Goal: Task Accomplishment & Management: Manage account settings

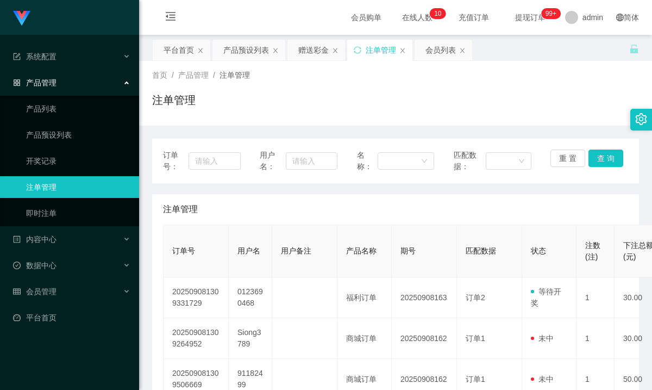
scroll to position [163, 0]
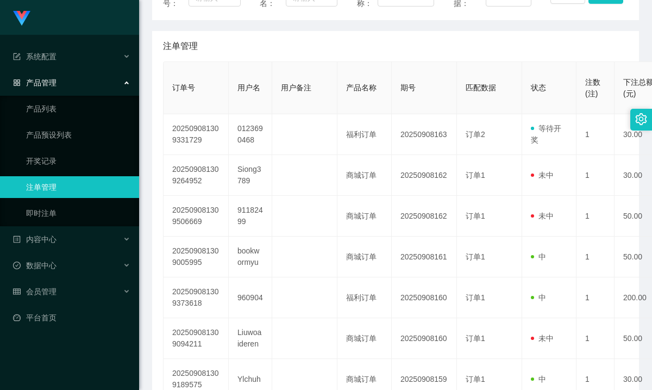
click at [55, 81] on span "产品管理" at bounding box center [34, 82] width 43 height 9
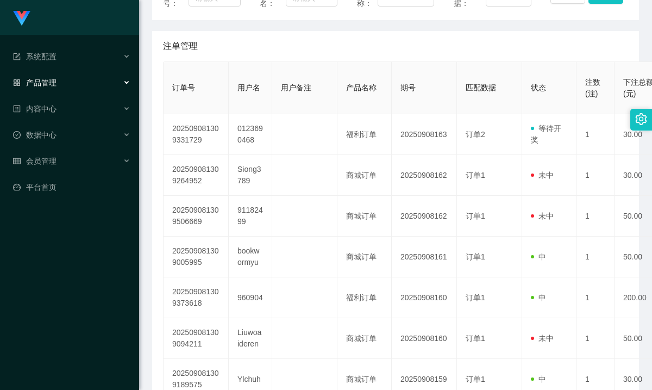
click at [60, 76] on div "产品管理" at bounding box center [69, 83] width 139 height 22
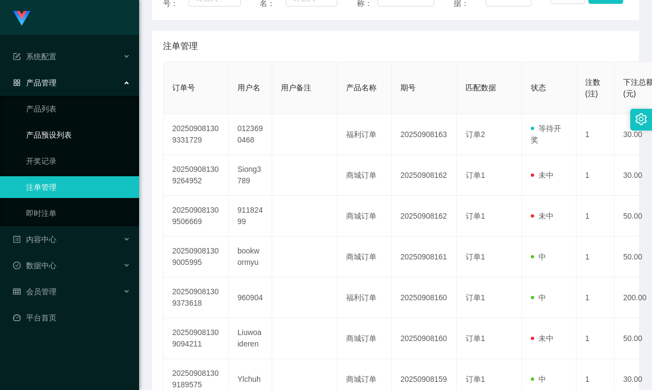
click at [63, 132] on link "产品预设列表" at bounding box center [78, 135] width 104 height 22
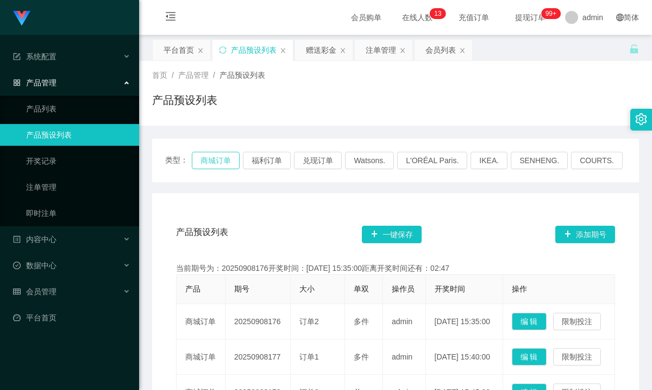
click at [223, 160] on button "商城订单" at bounding box center [216, 160] width 48 height 17
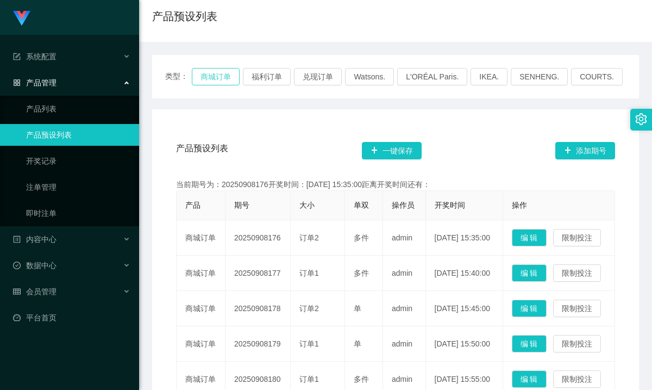
scroll to position [109, 0]
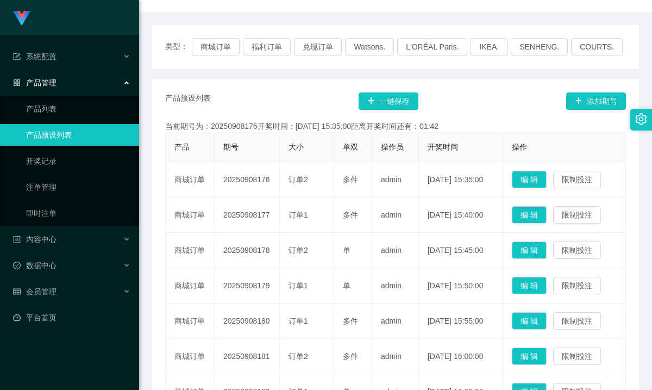
scroll to position [109, 0]
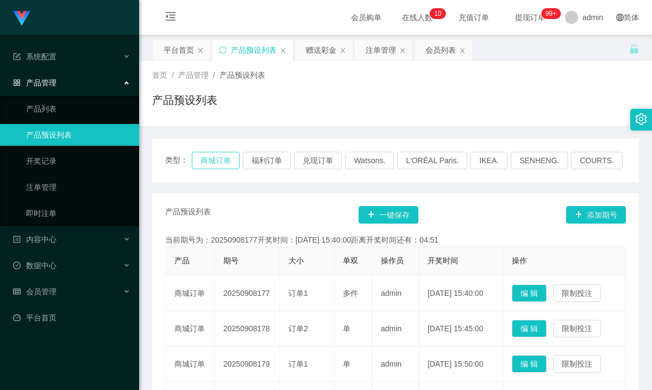
click at [225, 158] on button "商城订单" at bounding box center [216, 160] width 48 height 17
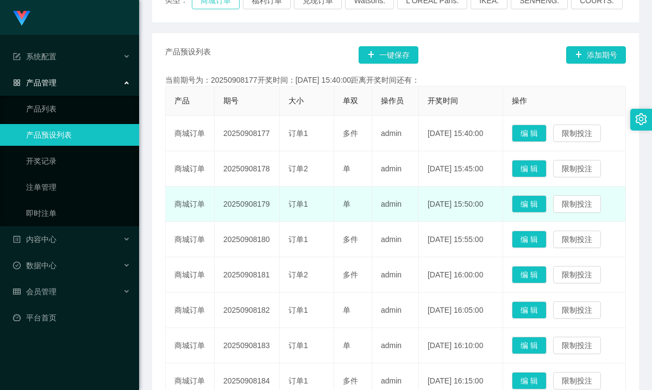
scroll to position [163, 0]
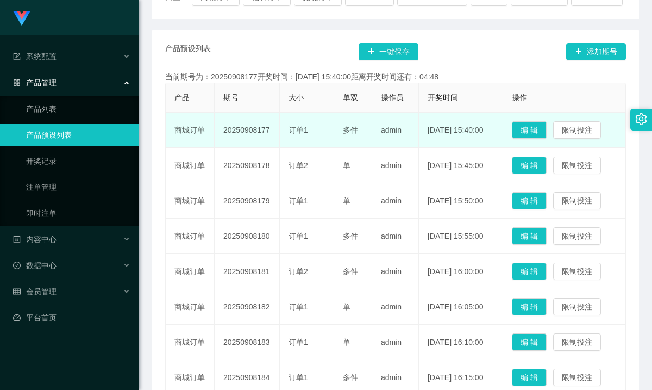
drag, startPoint x: 223, startPoint y: 131, endPoint x: 271, endPoint y: 129, distance: 48.4
click at [271, 129] on td "20250908177" at bounding box center [247, 129] width 65 height 35
copy td "20250908177"
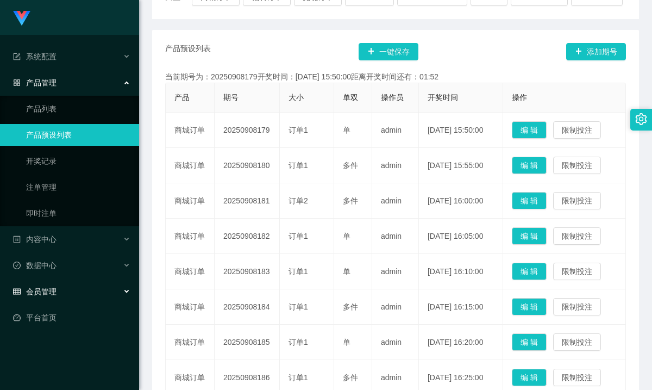
click at [48, 289] on span "会员管理" at bounding box center [34, 291] width 43 height 9
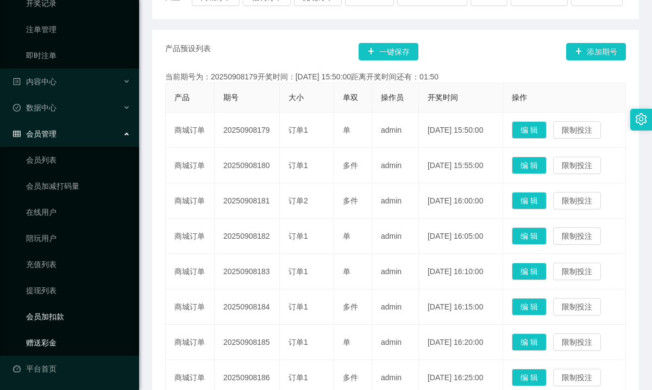
scroll to position [158, 0]
click at [48, 344] on link "赠送彩金" at bounding box center [78, 342] width 104 height 22
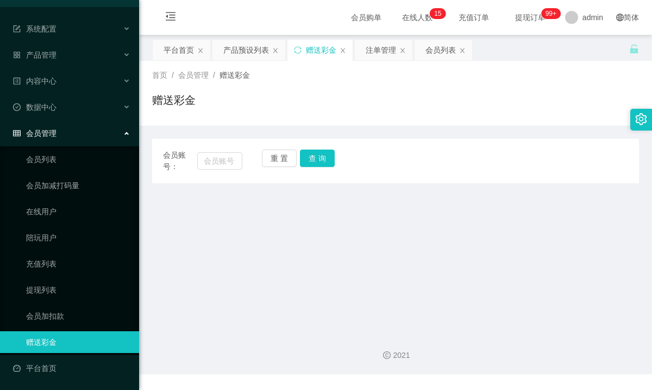
scroll to position [28, 0]
click at [220, 157] on input "text" at bounding box center [219, 160] width 45 height 17
type input "26031960"
click at [313, 160] on button "查 询" at bounding box center [317, 157] width 35 height 17
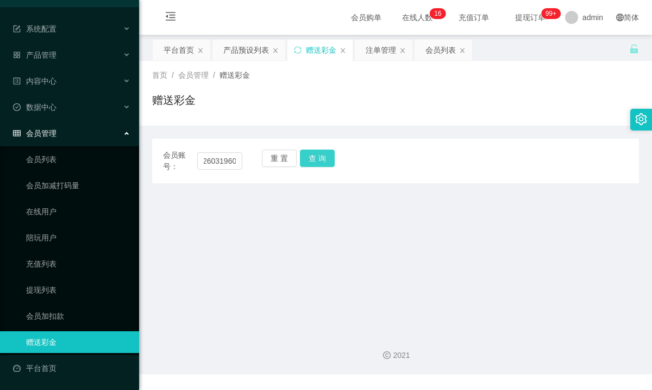
scroll to position [0, 0]
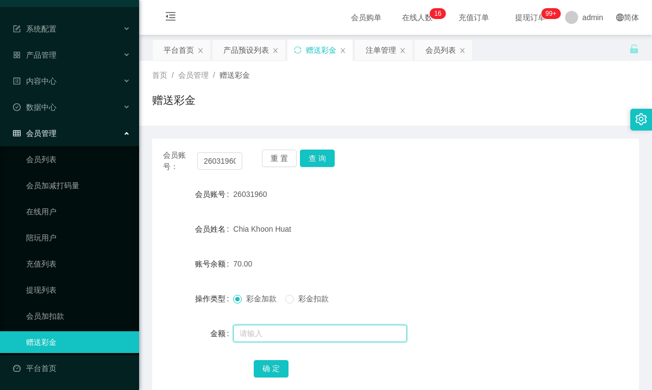
click at [314, 328] on input "text" at bounding box center [320, 332] width 174 height 17
click at [54, 161] on link "会员列表" at bounding box center [78, 159] width 104 height 22
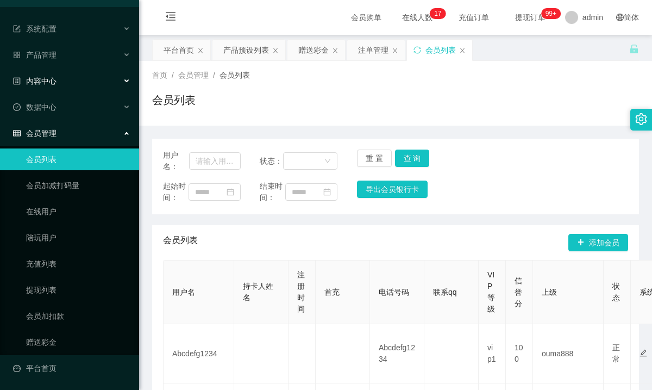
click at [49, 79] on span "内容中心" at bounding box center [34, 81] width 43 height 9
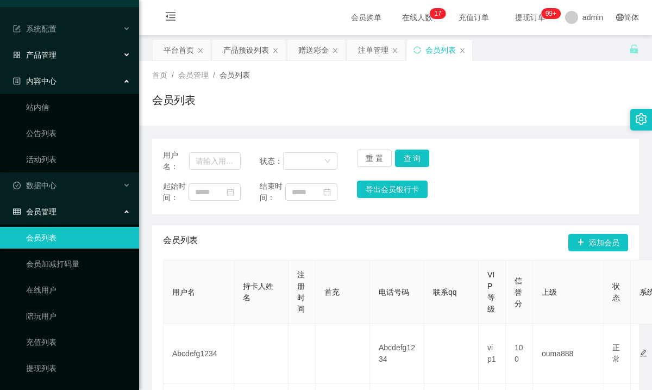
click at [52, 61] on div "产品管理" at bounding box center [69, 55] width 139 height 22
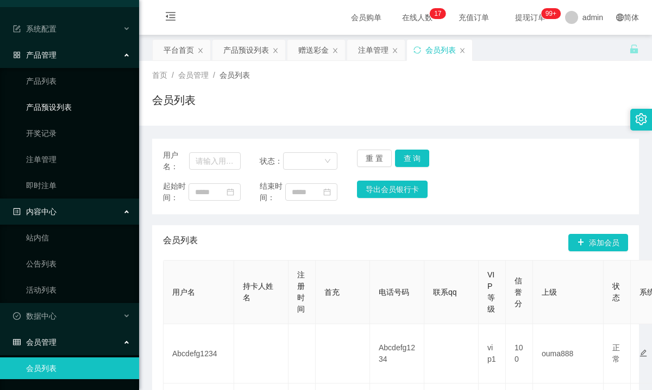
click at [53, 104] on link "产品预设列表" at bounding box center [78, 107] width 104 height 22
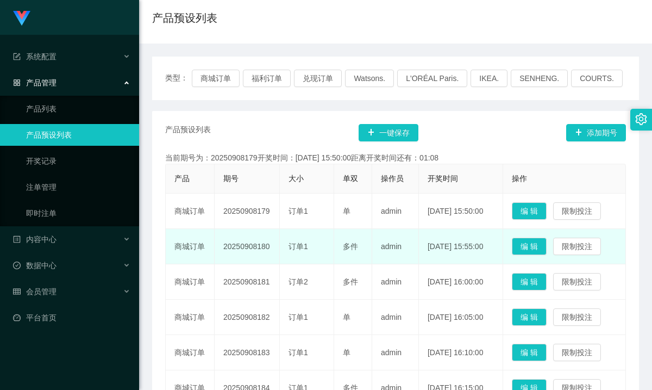
scroll to position [109, 0]
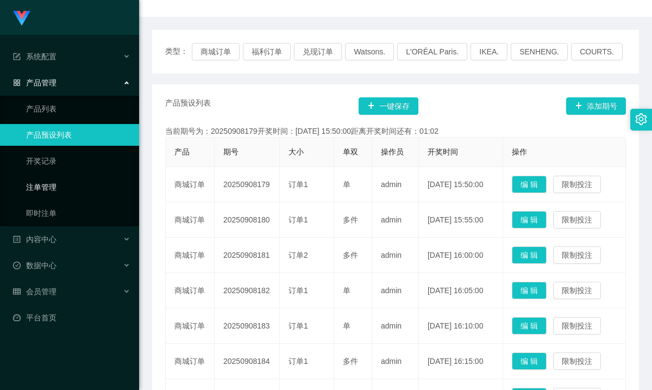
click at [53, 189] on link "注单管理" at bounding box center [78, 187] width 104 height 22
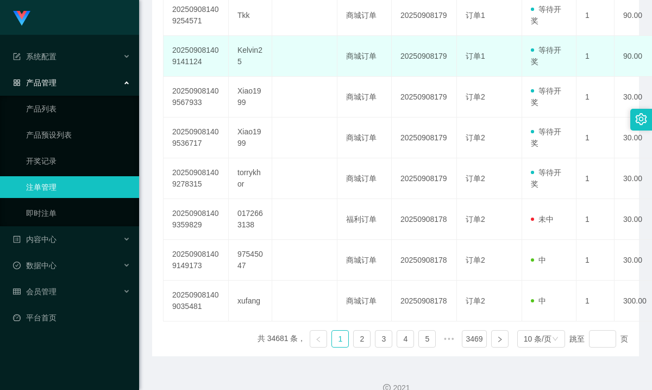
scroll to position [380, 0]
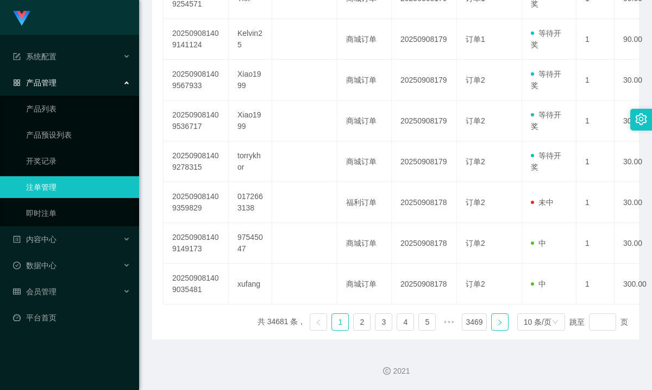
click at [498, 324] on icon "图标: right" at bounding box center [499, 321] width 3 height 5
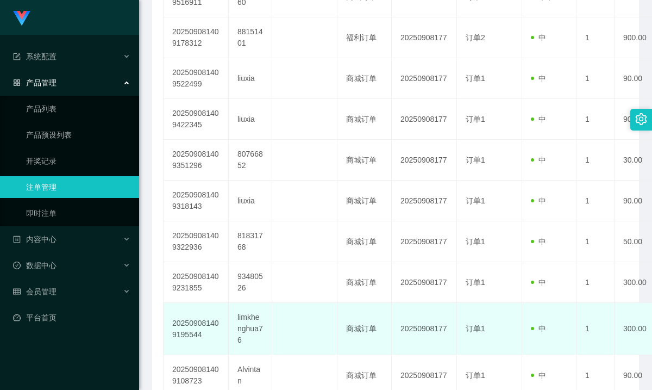
scroll to position [174, 0]
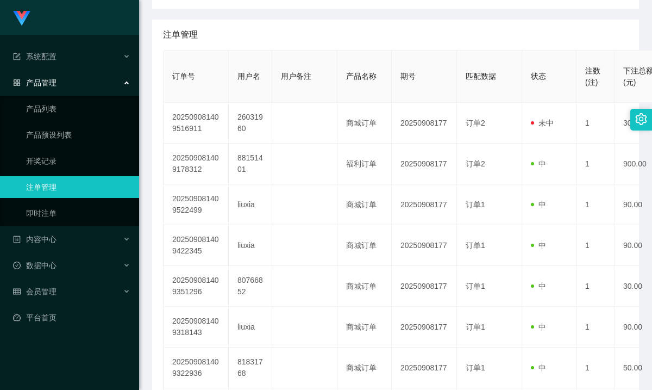
click at [47, 185] on link "注单管理" at bounding box center [78, 187] width 104 height 22
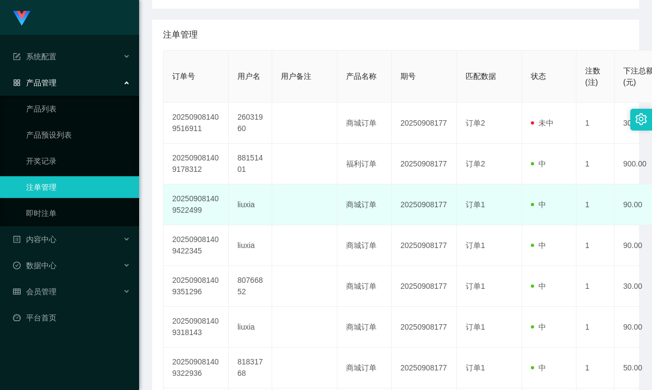
scroll to position [0, 0]
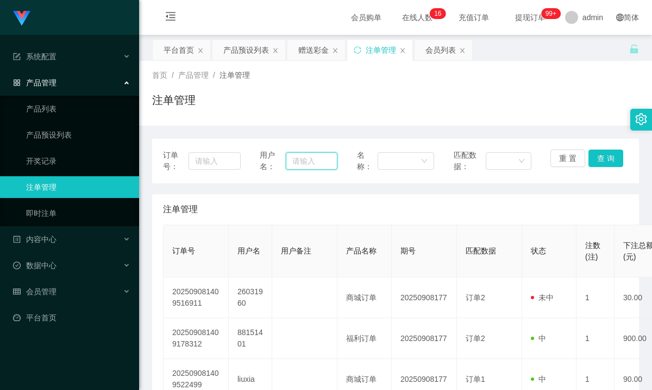
click at [295, 160] on input "text" at bounding box center [312, 160] width 52 height 17
drag, startPoint x: 557, startPoint y: 80, endPoint x: 517, endPoint y: 86, distance: 40.7
click at [557, 80] on div "首页 / 产品管理 / 注单管理 /" at bounding box center [395, 75] width 487 height 11
click at [300, 164] on input "text" at bounding box center [312, 160] width 52 height 17
type input "26031960"
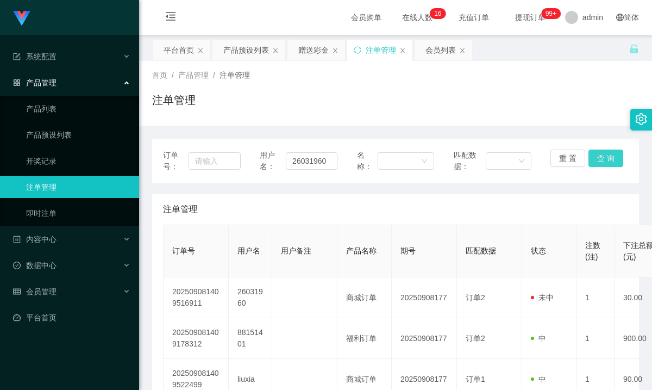
click at [596, 159] on button "查 询" at bounding box center [606, 157] width 35 height 17
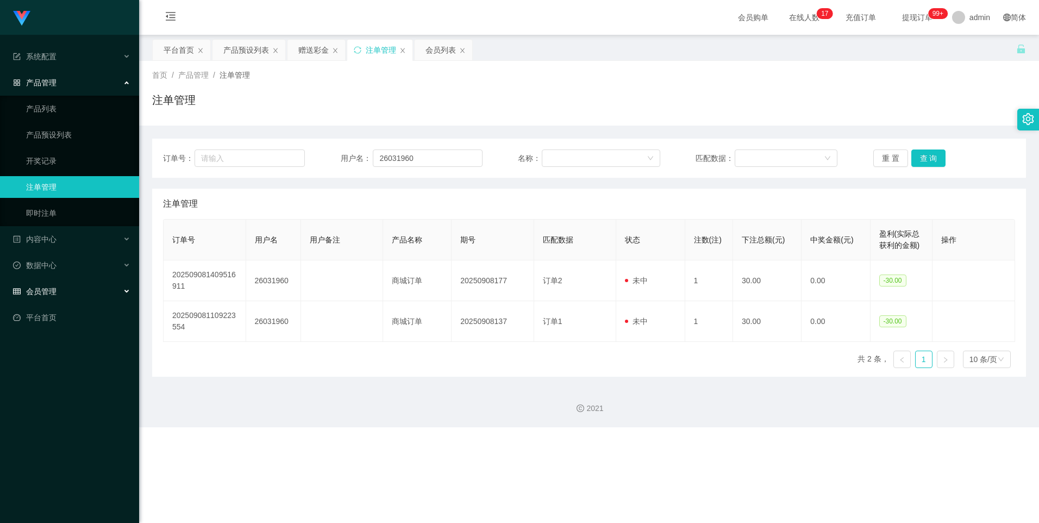
click at [62, 292] on div "会员管理" at bounding box center [69, 291] width 139 height 22
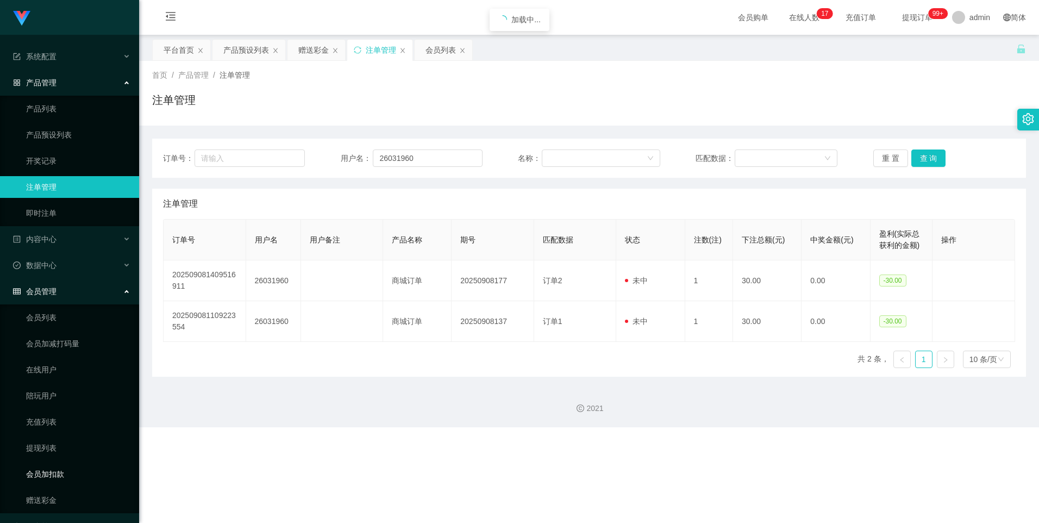
click at [38, 389] on link "会员加扣款" at bounding box center [78, 474] width 104 height 22
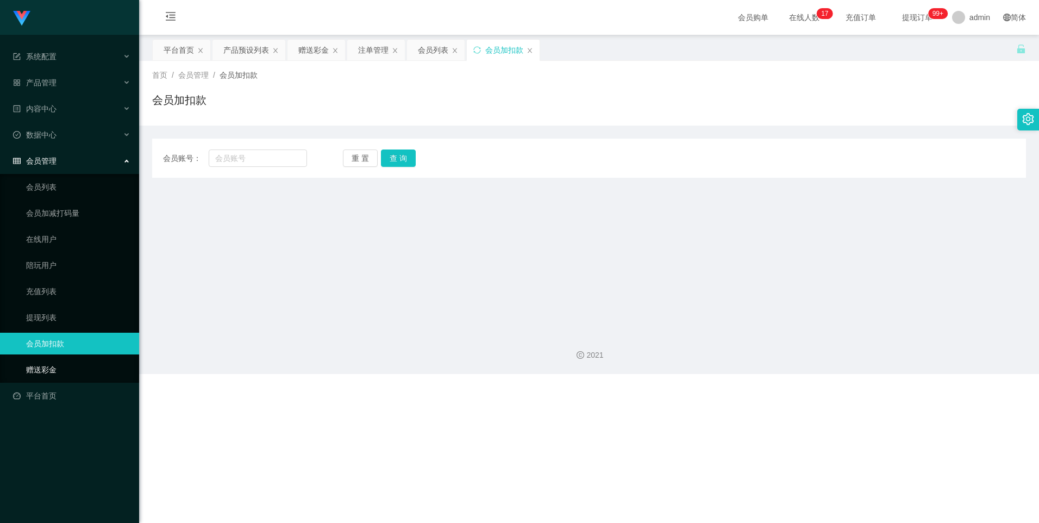
click at [37, 364] on link "赠送彩金" at bounding box center [78, 370] width 104 height 22
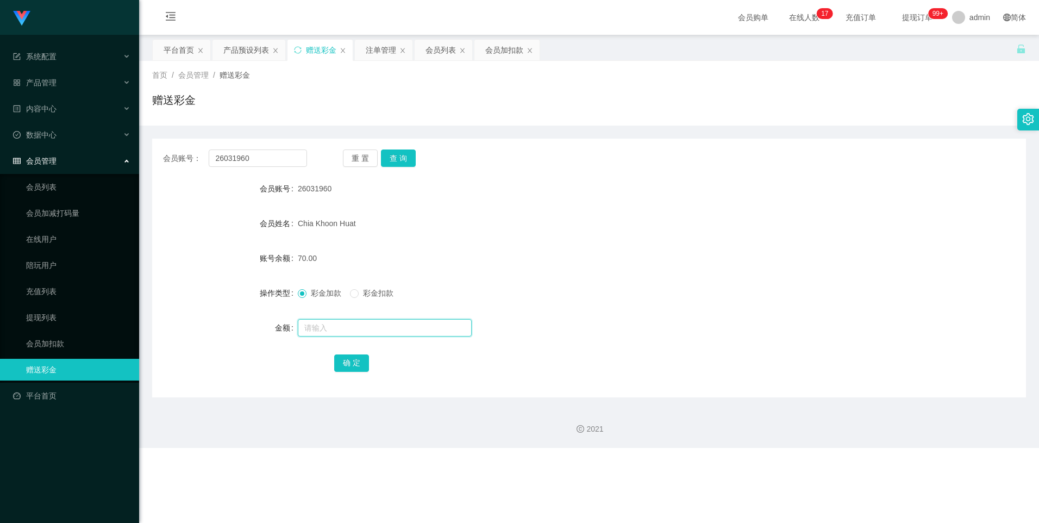
click at [326, 329] on input "text" at bounding box center [385, 327] width 174 height 17
type input "60"
click at [354, 362] on button "确 定" at bounding box center [351, 362] width 35 height 17
